Goal: Obtain resource: Obtain resource

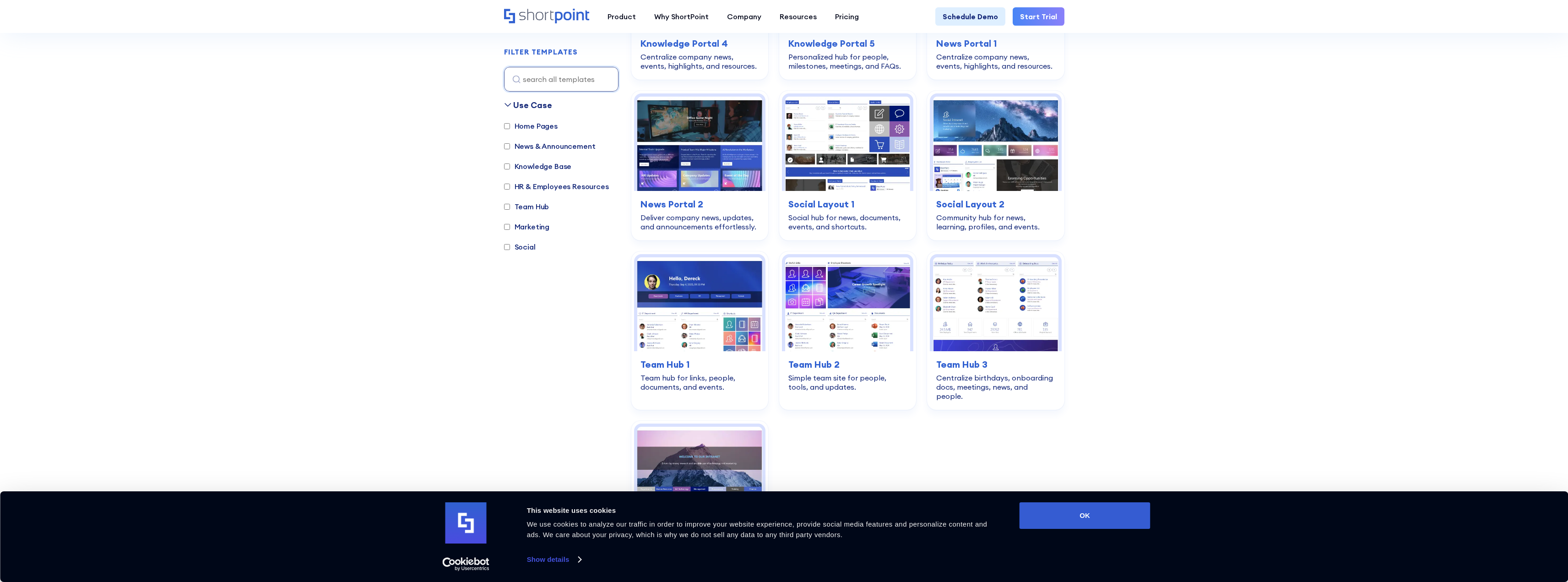
scroll to position [1325, 0]
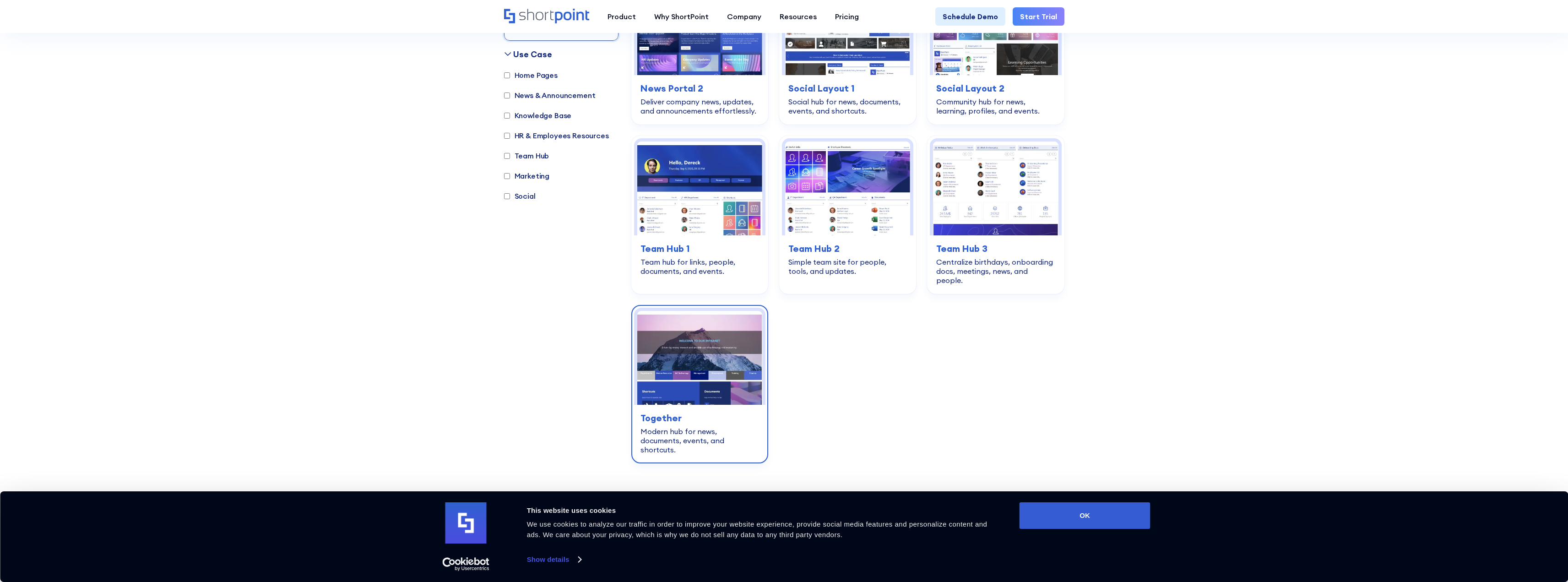
click at [701, 411] on h3 "Together" at bounding box center [699, 418] width 119 height 14
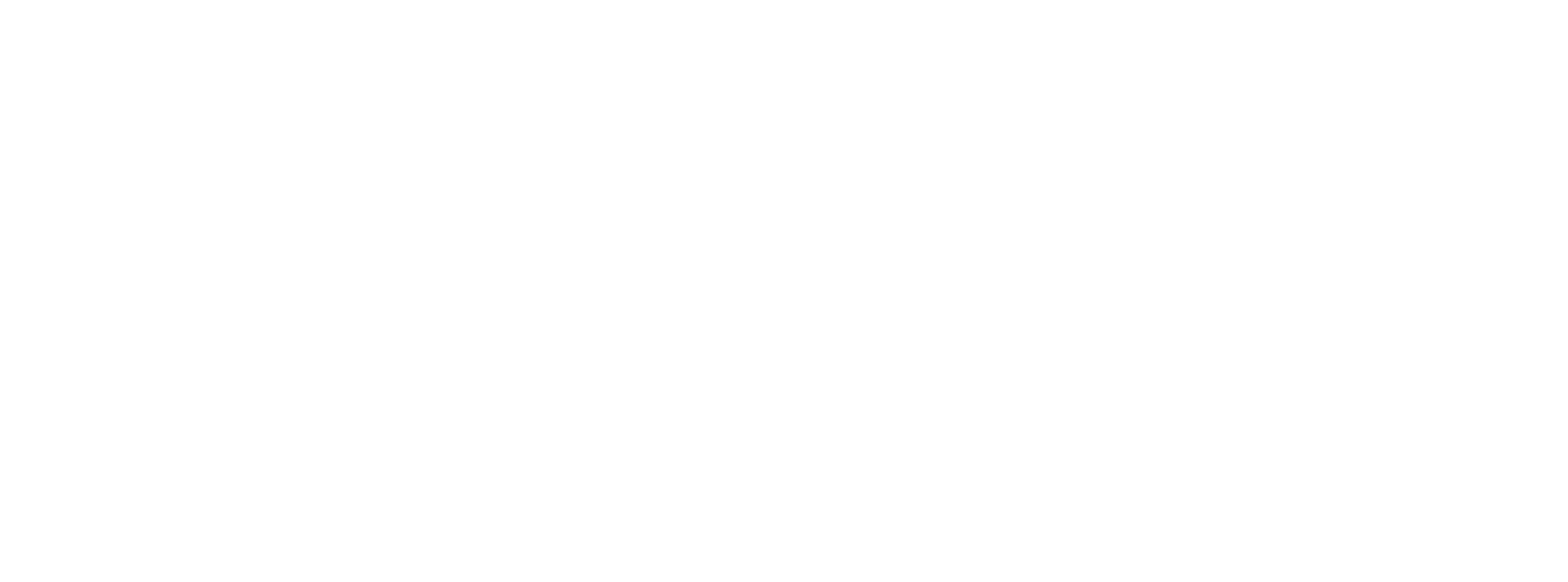
scroll to position [1284, 0]
